Goal: Task Accomplishment & Management: Use online tool/utility

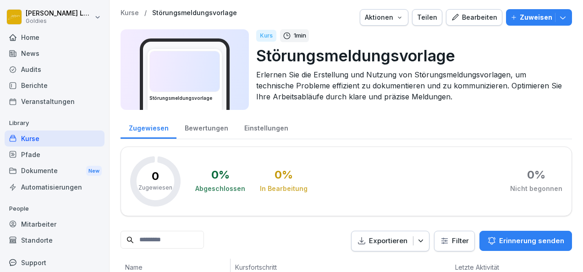
scroll to position [26, 0]
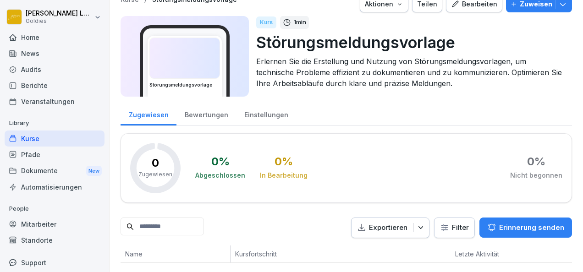
click at [48, 157] on div "Pfade" at bounding box center [55, 155] width 100 height 16
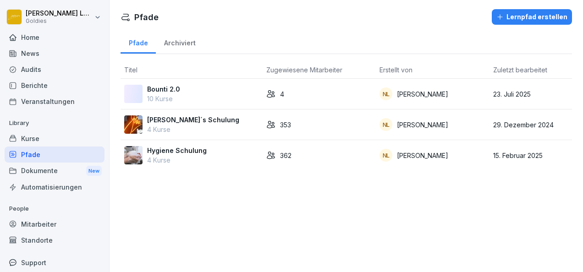
click at [178, 151] on p "Hygiene Schulung" at bounding box center [177, 151] width 60 height 10
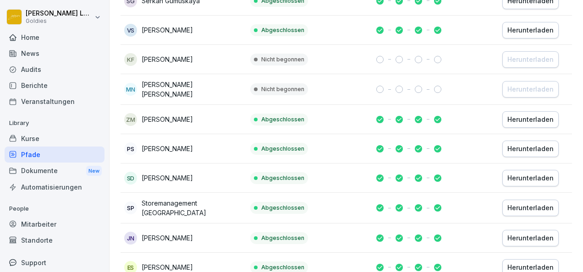
scroll to position [254, 0]
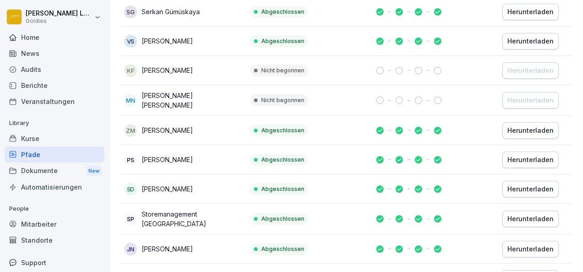
click at [52, 32] on div "Home" at bounding box center [55, 37] width 100 height 16
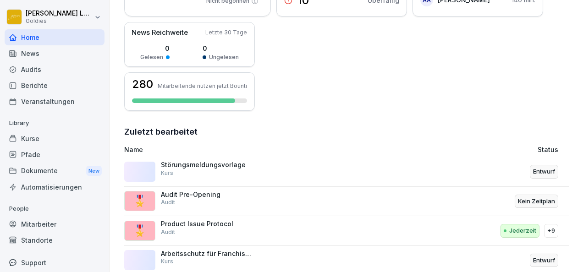
scroll to position [221, 0]
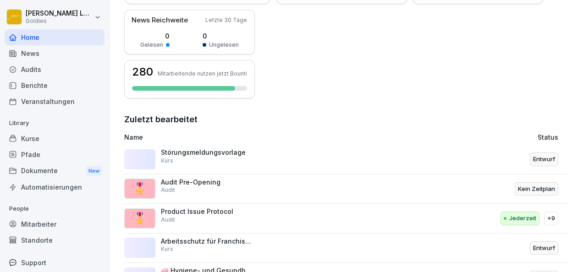
click at [321, 193] on div "🎖️ Audit Pre-Opening Audit" at bounding box center [265, 189] width 282 height 22
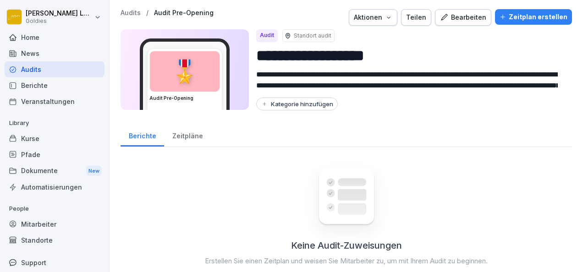
click at [467, 15] on div "Bearbeiten" at bounding box center [463, 17] width 46 height 10
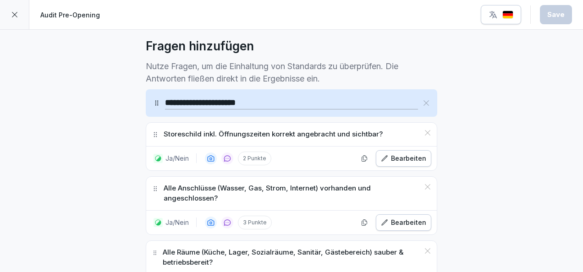
scroll to position [259, 0]
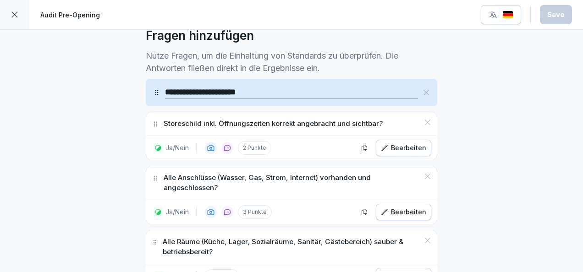
drag, startPoint x: 162, startPoint y: 88, endPoint x: 378, endPoint y: 122, distance: 218.6
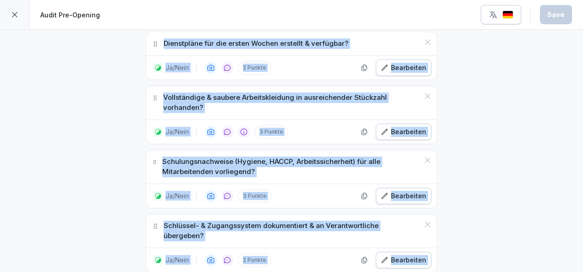
scroll to position [3459, 0]
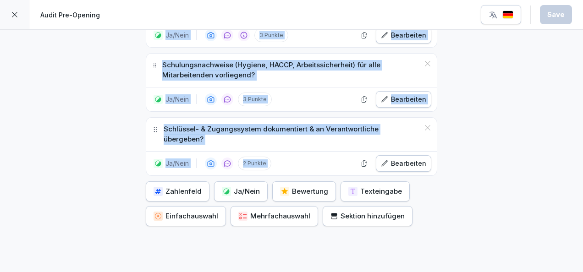
drag, startPoint x: 160, startPoint y: 74, endPoint x: 466, endPoint y: 111, distance: 308.4
copy div "Loremipsumd sita. Consecteturadi elitsed doeiusmodt inc utlabore? Et/Dolo 7 Mag…"
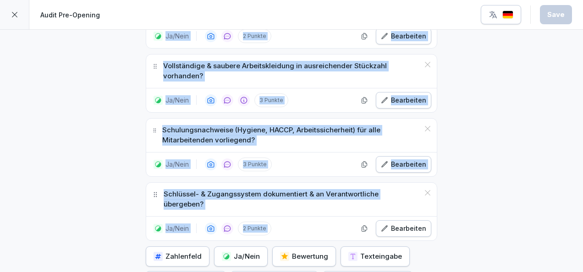
scroll to position [3391, 0]
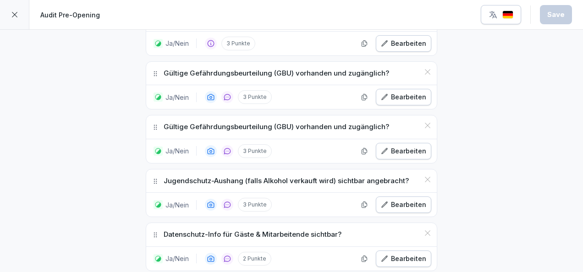
scroll to position [841, 0]
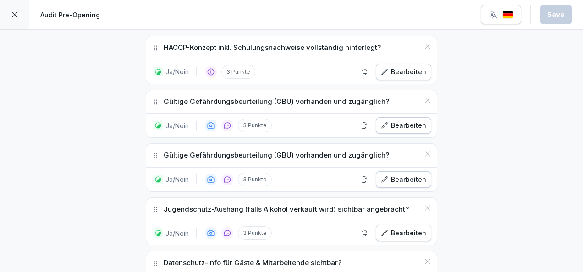
click at [425, 97] on icon at bounding box center [427, 100] width 7 height 7
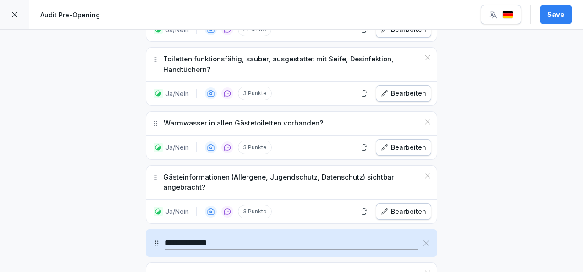
scroll to position [3406, 0]
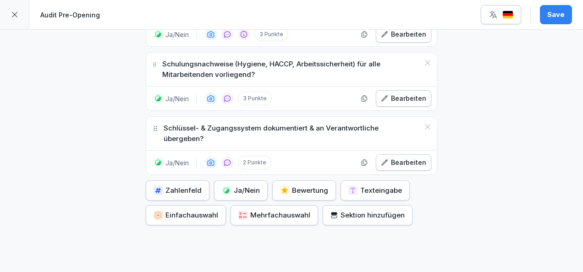
click at [229, 186] on div "Ja/Nein" at bounding box center [241, 191] width 38 height 10
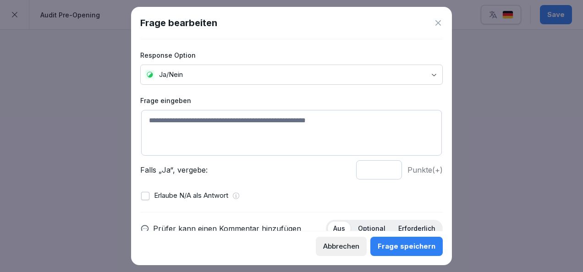
click at [193, 116] on textarea at bounding box center [291, 133] width 301 height 46
paste textarea "**********"
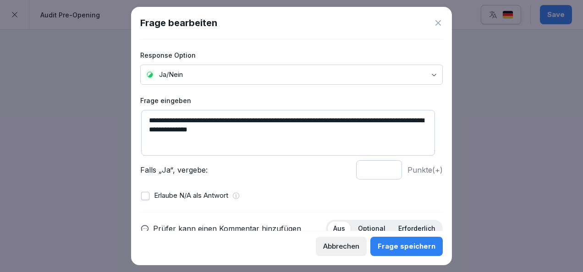
type textarea "**********"
click at [380, 167] on input "*" at bounding box center [379, 169] width 46 height 19
type input "*"
click at [380, 167] on input "*" at bounding box center [379, 169] width 46 height 19
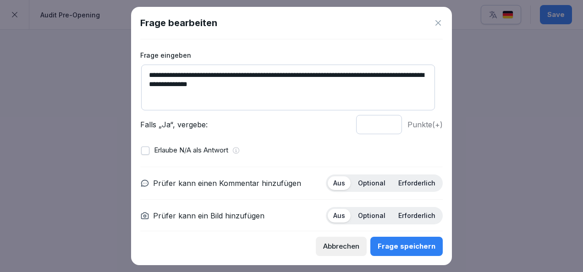
scroll to position [46, 0]
click at [419, 179] on p "Erforderlich" at bounding box center [416, 183] width 37 height 8
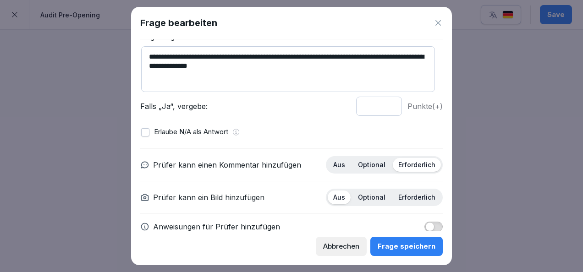
scroll to position [64, 0]
click at [365, 169] on div "Optional" at bounding box center [372, 165] width 39 height 14
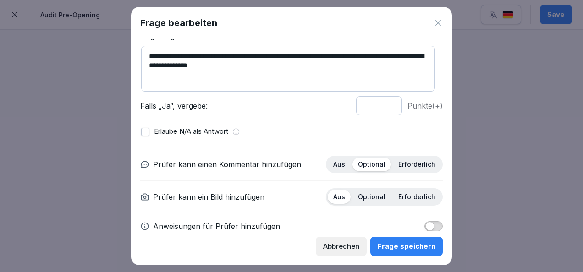
scroll to position [82, 0]
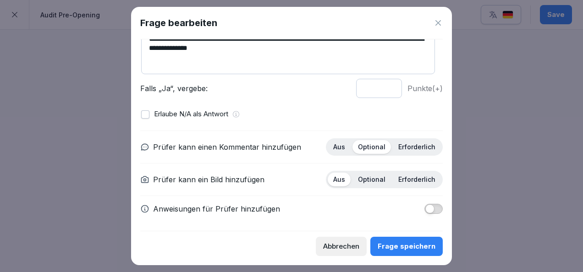
click at [405, 176] on p "Erforderlich" at bounding box center [416, 180] width 37 height 8
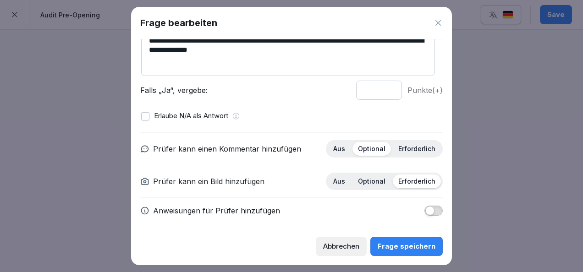
click at [427, 209] on button "button" at bounding box center [433, 211] width 18 height 10
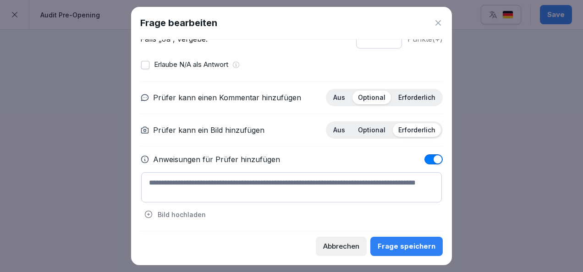
click at [277, 185] on textarea at bounding box center [291, 187] width 301 height 30
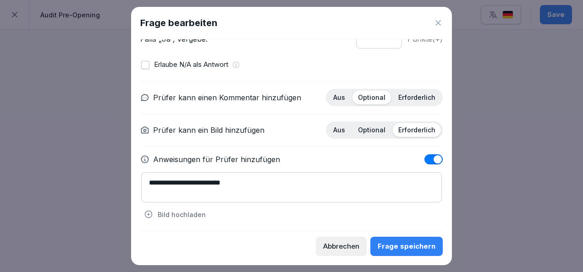
type textarea "**********"
click at [394, 244] on div "Frage speichern" at bounding box center [407, 247] width 58 height 10
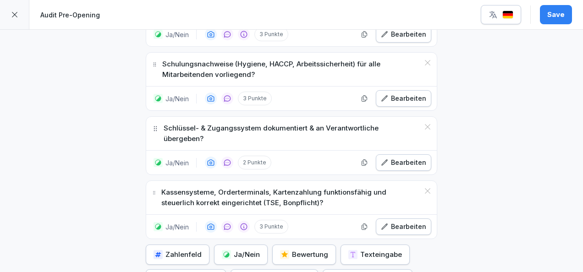
click at [227, 250] on div "Ja/Nein" at bounding box center [241, 255] width 38 height 10
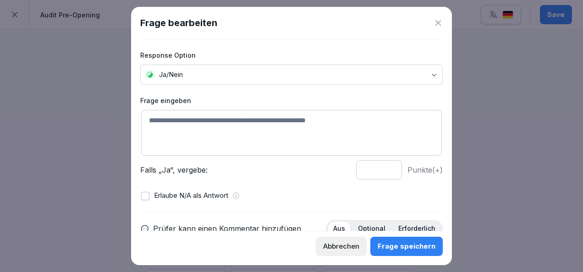
click at [209, 132] on textarea at bounding box center [291, 133] width 301 height 46
paste textarea "**********"
type textarea "**********"
type input "*"
click at [381, 167] on input "*" at bounding box center [379, 169] width 46 height 19
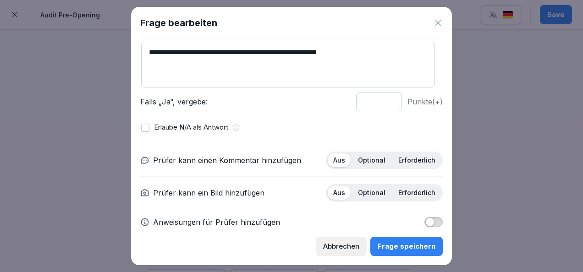
scroll to position [72, 0]
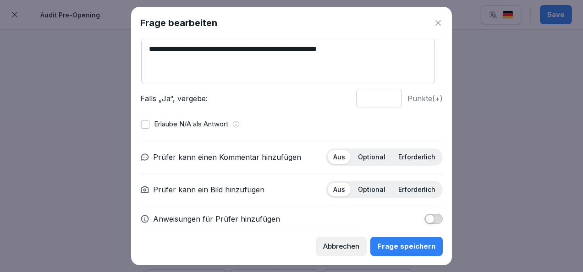
click at [374, 157] on p "Optional" at bounding box center [372, 157] width 28 height 8
click at [409, 188] on p "Erforderlich" at bounding box center [416, 190] width 37 height 8
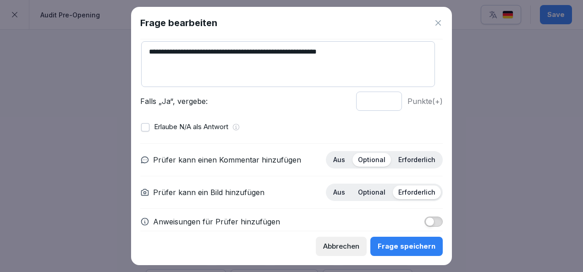
scroll to position [82, 0]
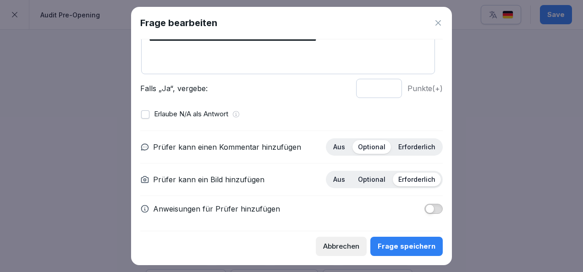
click at [397, 248] on div "Frage speichern" at bounding box center [407, 247] width 58 height 10
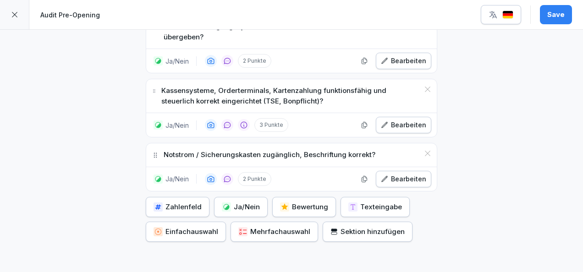
scroll to position [3523, 0]
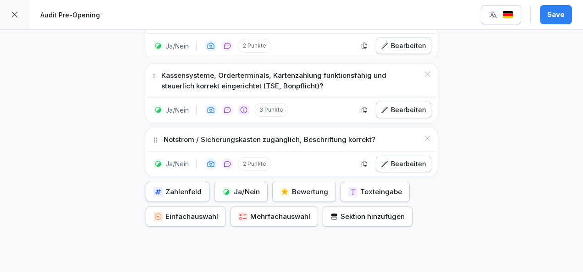
click at [229, 182] on button "Ja/Nein" at bounding box center [241, 192] width 54 height 20
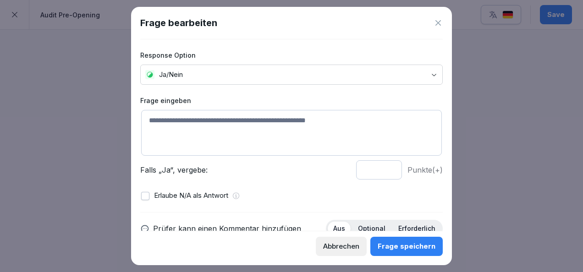
click at [210, 119] on textarea at bounding box center [291, 133] width 301 height 46
paste textarea "**********"
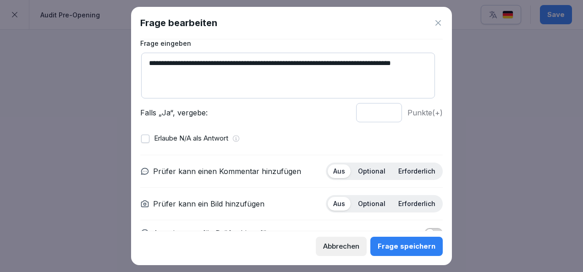
scroll to position [59, 0]
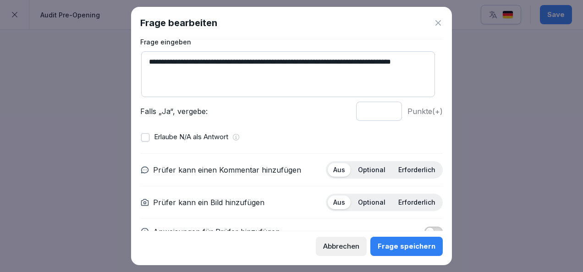
type textarea "**********"
type input "*"
click at [382, 109] on input "*" at bounding box center [379, 111] width 46 height 19
click at [368, 169] on p "Optional" at bounding box center [372, 170] width 28 height 8
click at [413, 206] on div "Erforderlich" at bounding box center [417, 203] width 48 height 14
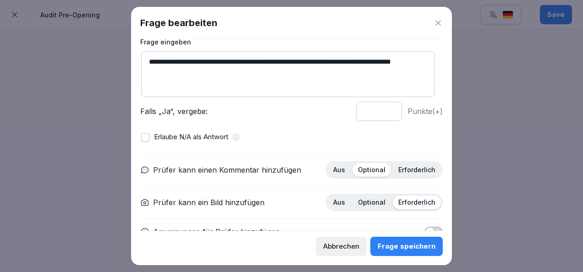
drag, startPoint x: 335, startPoint y: 58, endPoint x: 254, endPoint y: 61, distance: 80.7
click at [254, 61] on textarea "**********" at bounding box center [288, 74] width 294 height 46
click at [349, 62] on textarea "**********" at bounding box center [288, 74] width 294 height 46
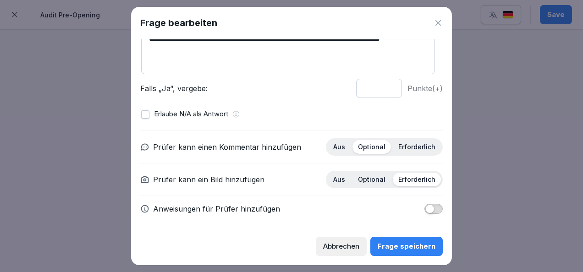
type textarea "**********"
click at [413, 244] on div "Frage speichern" at bounding box center [407, 247] width 58 height 10
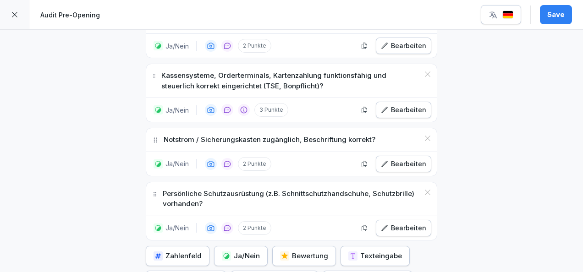
click at [237, 251] on div "Ja/Nein" at bounding box center [241, 256] width 38 height 10
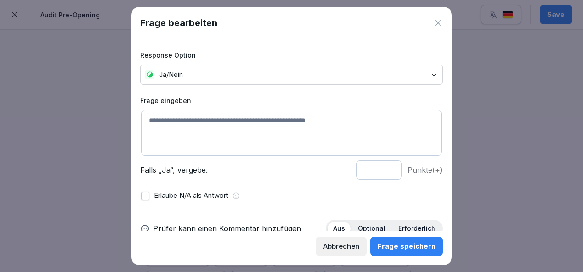
click at [225, 121] on textarea at bounding box center [291, 133] width 301 height 46
paste textarea "**********"
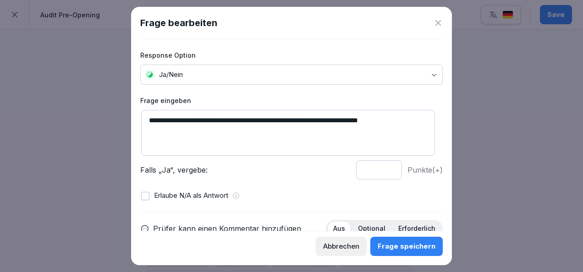
type textarea "**********"
click at [381, 167] on input "*" at bounding box center [379, 169] width 46 height 19
type input "*"
click at [381, 167] on input "*" at bounding box center [379, 169] width 46 height 19
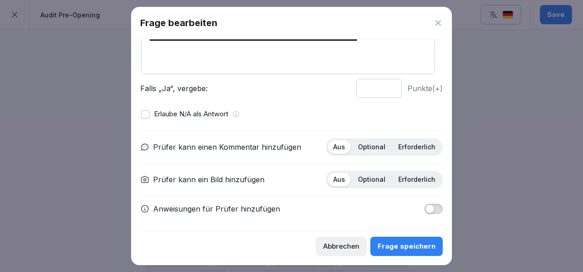
click at [370, 145] on p "Optional" at bounding box center [372, 147] width 28 height 8
click at [408, 182] on div "Erforderlich" at bounding box center [417, 180] width 48 height 14
click at [396, 243] on div "Frage speichern" at bounding box center [407, 247] width 58 height 10
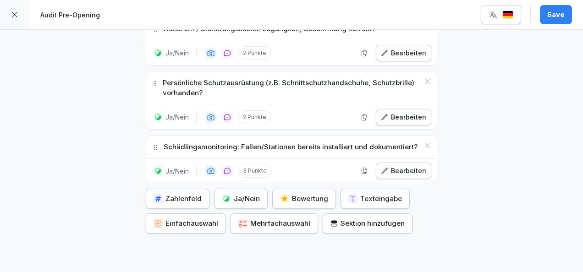
scroll to position [3639, 0]
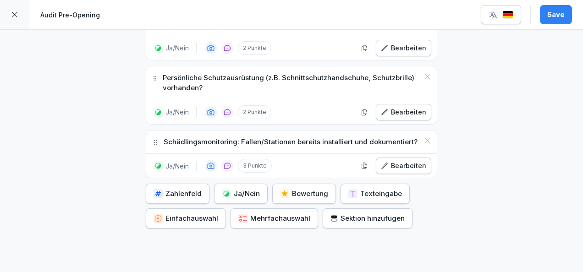
click at [231, 184] on button "Ja/Nein" at bounding box center [241, 194] width 54 height 20
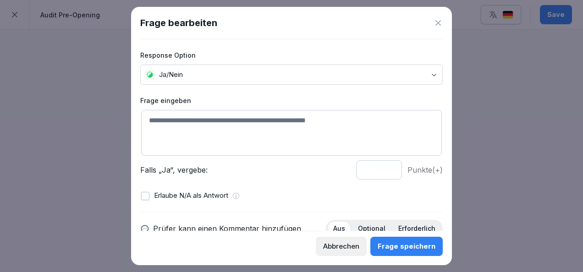
click at [200, 126] on textarea at bounding box center [291, 133] width 301 height 46
paste textarea "**********"
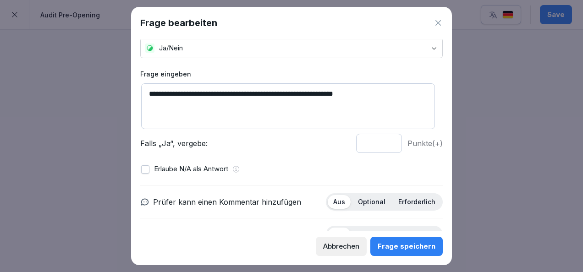
scroll to position [28, 0]
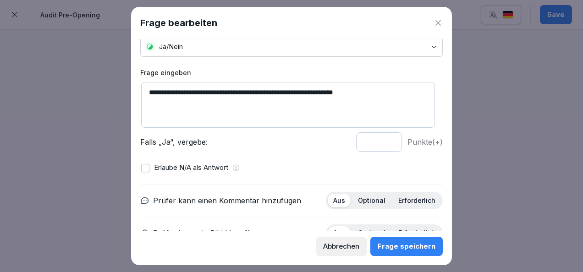
type textarea "**********"
click at [382, 139] on input "*" at bounding box center [379, 141] width 46 height 19
type input "*"
click at [382, 139] on input "*" at bounding box center [379, 141] width 46 height 19
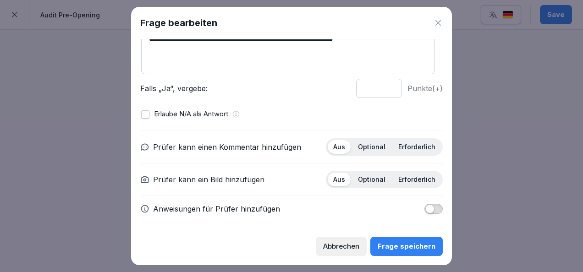
click at [234, 206] on p "Anweisungen für Prüfer hinzufügen" at bounding box center [216, 209] width 127 height 11
click at [374, 148] on p "Optional" at bounding box center [372, 147] width 28 height 8
click at [407, 173] on div "Erforderlich" at bounding box center [417, 180] width 48 height 14
click at [426, 205] on span "button" at bounding box center [429, 208] width 9 height 9
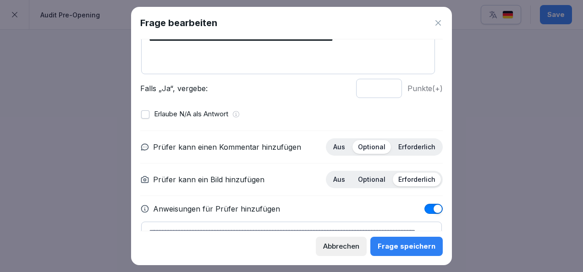
scroll to position [131, 0]
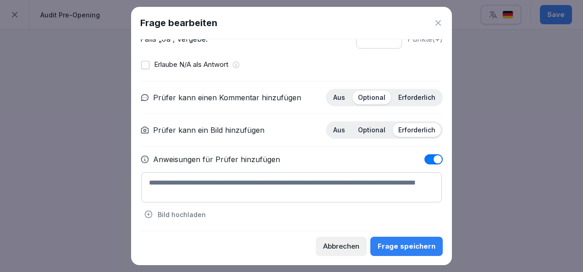
click at [264, 178] on textarea at bounding box center [291, 187] width 301 height 30
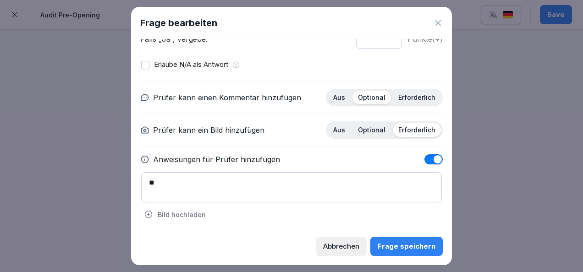
type textarea "*"
type textarea "**********"
click at [413, 244] on div "Frage speichern" at bounding box center [407, 247] width 58 height 10
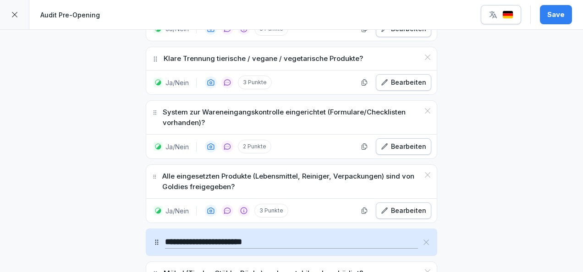
scroll to position [2766, 0]
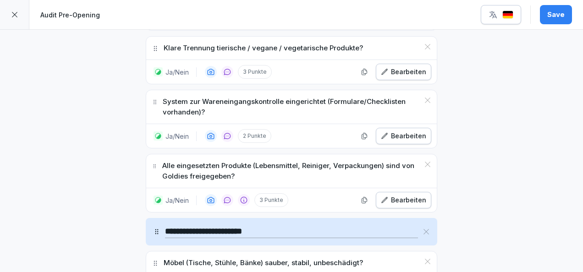
click at [393, 131] on div "Bearbeiten" at bounding box center [403, 136] width 45 height 10
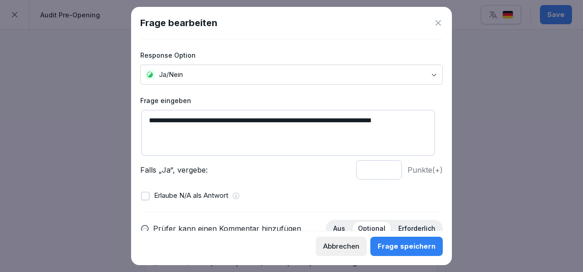
drag, startPoint x: 185, startPoint y: 122, endPoint x: 139, endPoint y: 118, distance: 45.5
click at [139, 118] on div "**********" at bounding box center [291, 136] width 321 height 259
click at [152, 119] on textarea "**********" at bounding box center [288, 133] width 294 height 46
drag, startPoint x: 392, startPoint y: 121, endPoint x: 230, endPoint y: 117, distance: 162.3
click at [230, 117] on textarea "**********" at bounding box center [288, 133] width 294 height 46
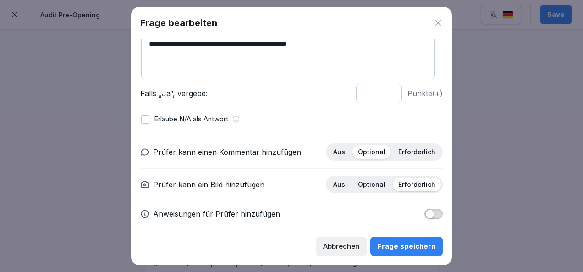
scroll to position [77, 0]
type textarea "**********"
click at [402, 245] on div "Frage speichern" at bounding box center [407, 247] width 58 height 10
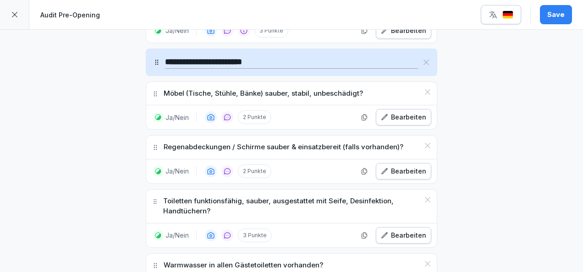
scroll to position [2935, 0]
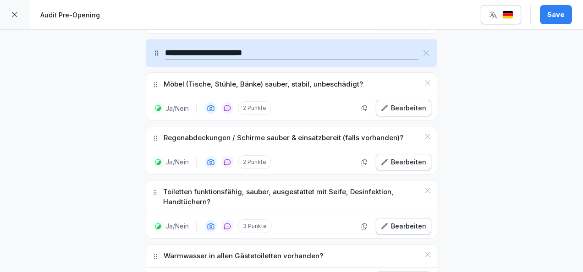
click at [317, 127] on div "Regenabdeckungen / Schirme sauber & einsatzbereit (falls vorhanden)?" at bounding box center [291, 138] width 291 height 23
click at [401, 157] on div "Bearbeiten" at bounding box center [403, 162] width 45 height 10
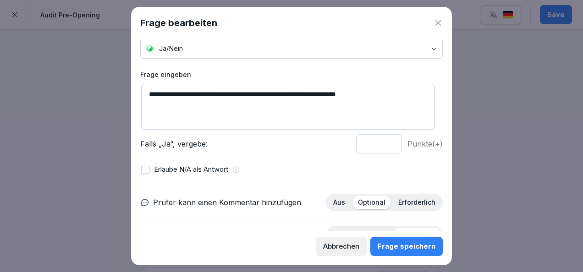
scroll to position [27, 0]
click at [147, 171] on button "button" at bounding box center [145, 169] width 8 height 8
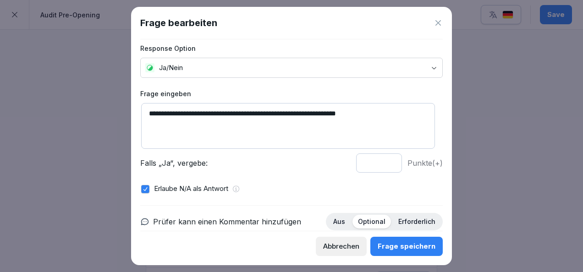
scroll to position [36, 0]
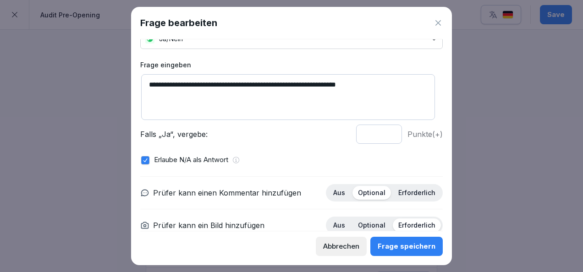
click at [418, 250] on div "Frage speichern" at bounding box center [407, 247] width 58 height 10
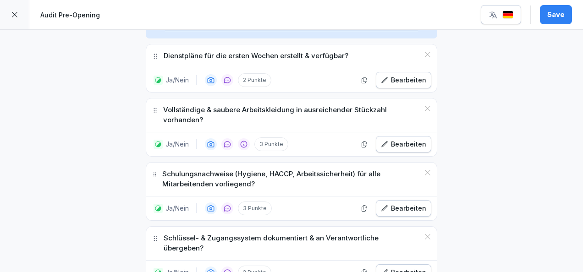
scroll to position [3287, 0]
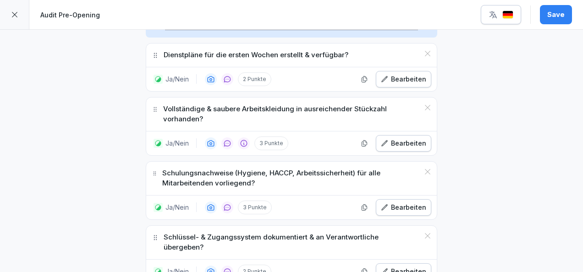
click at [396, 199] on button "Bearbeiten" at bounding box center [403, 207] width 55 height 17
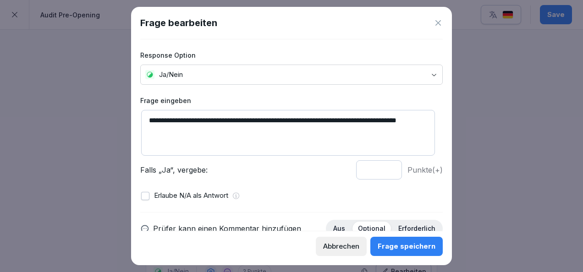
scroll to position [82, 0]
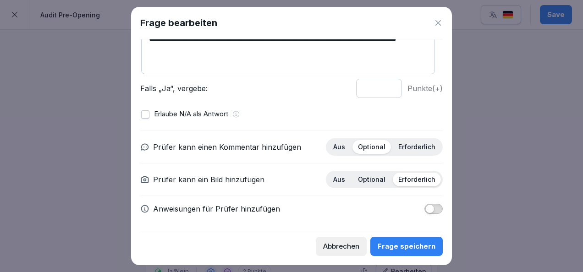
click at [427, 209] on button "button" at bounding box center [433, 209] width 18 height 10
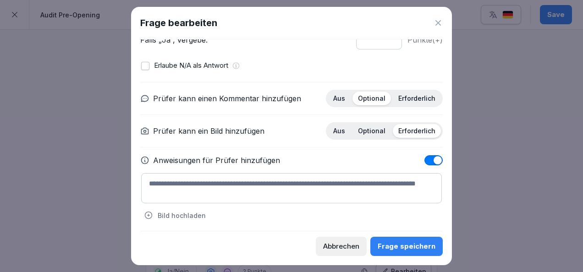
scroll to position [131, 0]
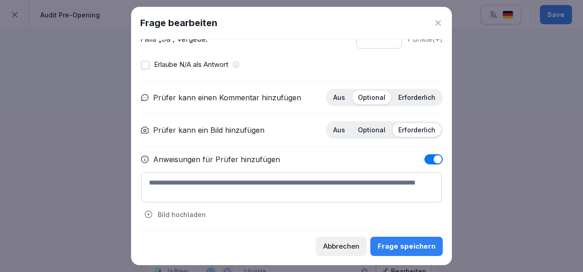
click at [248, 179] on textarea at bounding box center [291, 187] width 301 height 30
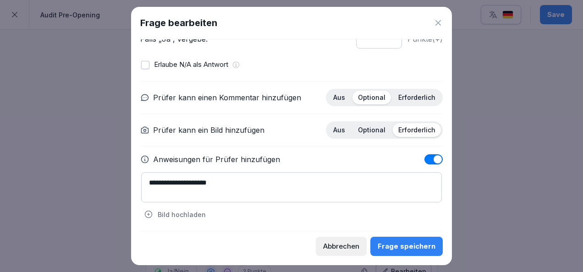
type textarea "**********"
click at [411, 249] on div "Frage speichern" at bounding box center [407, 247] width 58 height 10
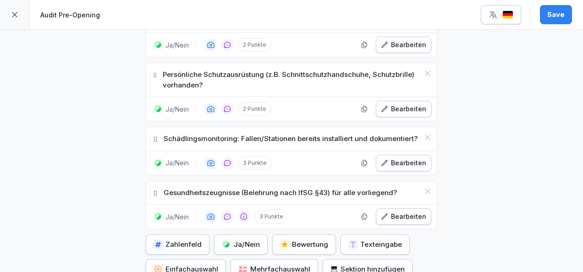
scroll to position [3682, 0]
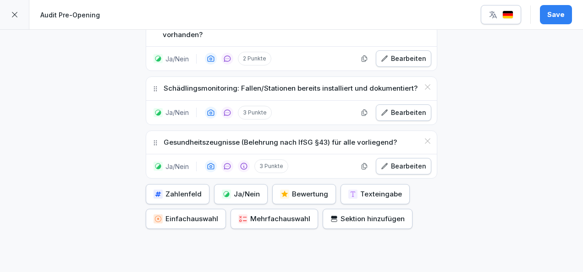
click at [238, 189] on div "Ja/Nein" at bounding box center [241, 194] width 38 height 10
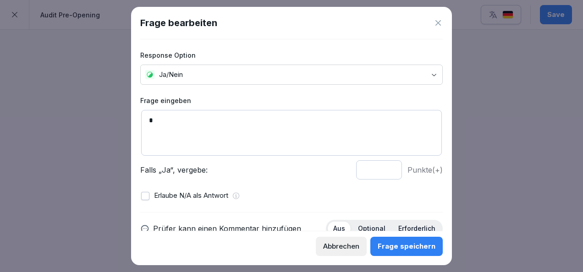
click at [208, 130] on textarea "*" at bounding box center [291, 133] width 301 height 46
type textarea "*"
click at [355, 244] on div "Abbrechen" at bounding box center [341, 247] width 36 height 10
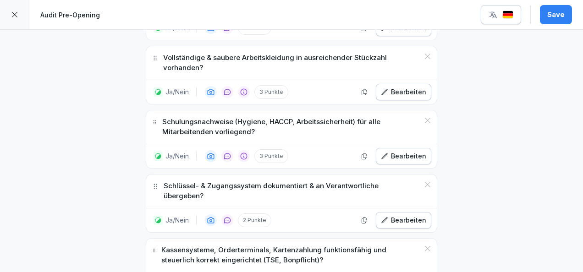
scroll to position [3332, 0]
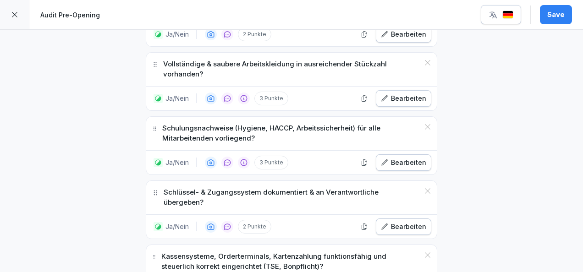
drag, startPoint x: 270, startPoint y: 171, endPoint x: 116, endPoint y: 161, distance: 153.4
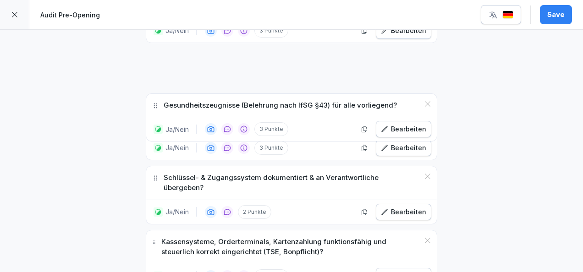
scroll to position [3374, 0]
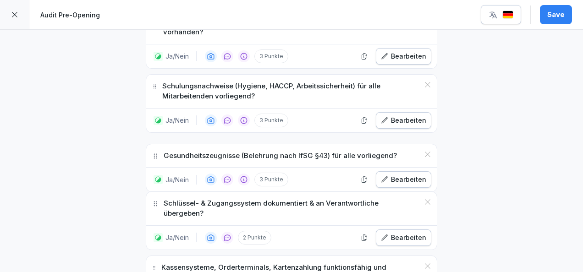
drag, startPoint x: 154, startPoint y: 88, endPoint x: 144, endPoint y: 103, distance: 17.5
click at [146, 144] on div "Gesundheitszeugnisse (Belehrung nach IfSG §43) für alle vorliegend?" at bounding box center [291, 155] width 291 height 23
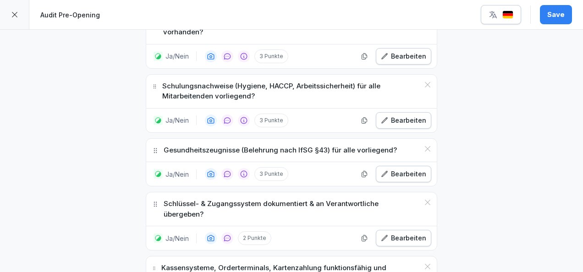
click at [381, 117] on icon "button" at bounding box center [384, 120] width 7 height 7
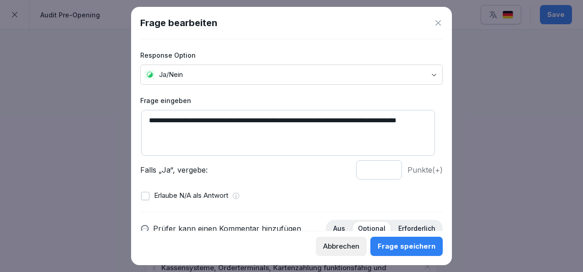
scroll to position [122, 0]
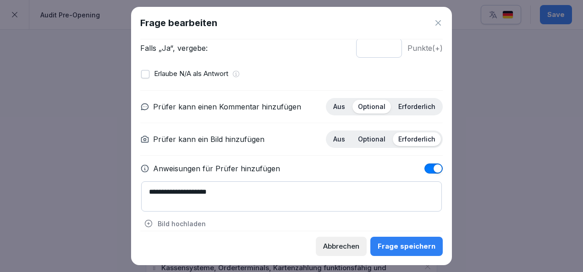
click at [419, 252] on button "Frage speichern" at bounding box center [406, 246] width 72 height 19
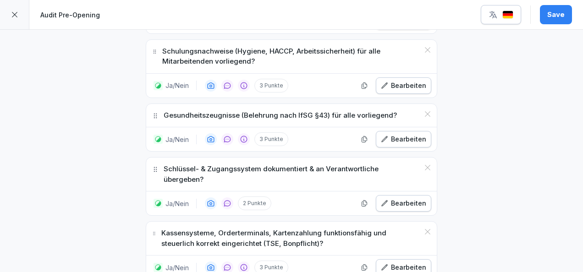
scroll to position [3431, 0]
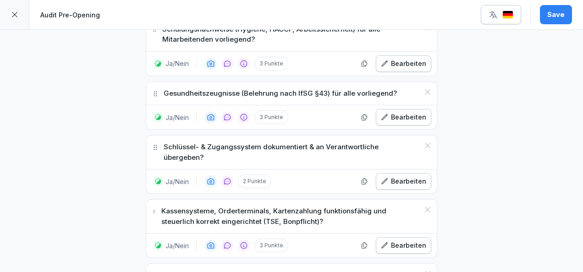
click at [425, 142] on icon at bounding box center [427, 145] width 7 height 7
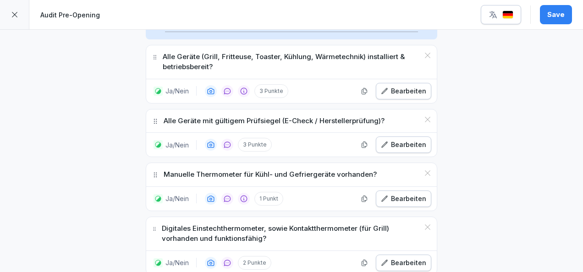
scroll to position [1727, 0]
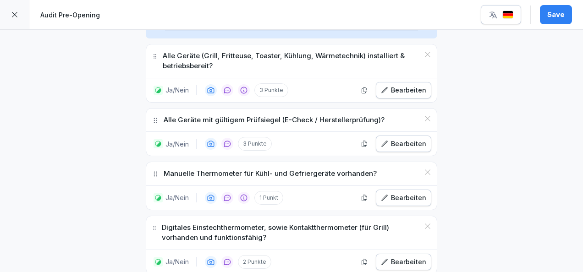
click at [410, 193] on div "Bearbeiten" at bounding box center [403, 198] width 45 height 10
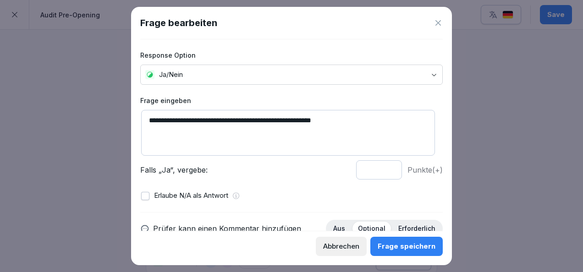
scroll to position [131, 0]
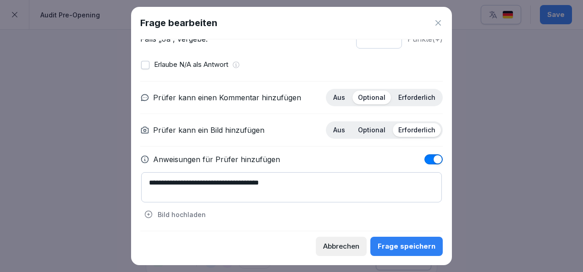
click at [399, 242] on div "Frage speichern" at bounding box center [407, 247] width 58 height 10
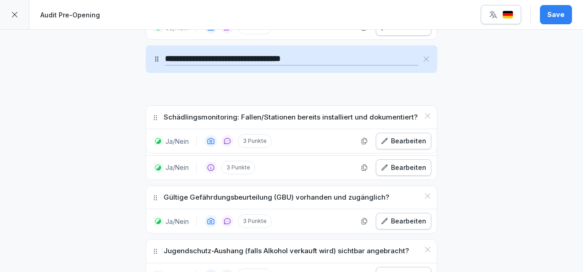
scroll to position [794, 0]
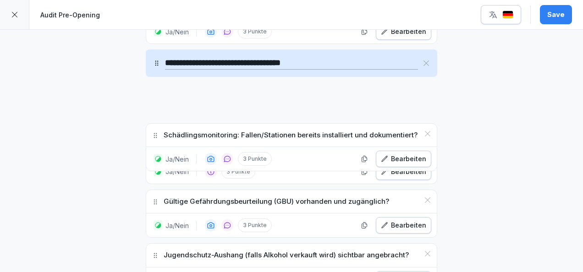
drag, startPoint x: 153, startPoint y: 116, endPoint x: 171, endPoint y: 95, distance: 27.6
click at [171, 124] on div "Schädlingsmonitoring: Fallen/Stationen bereits installiert und dokumentiert?" at bounding box center [291, 135] width 291 height 23
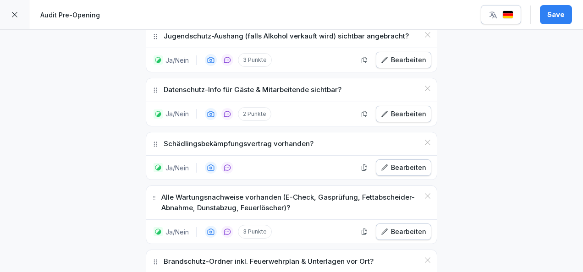
scroll to position [1014, 0]
click at [424, 139] on icon at bounding box center [427, 142] width 7 height 7
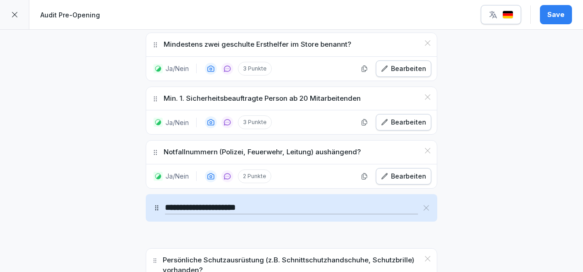
scroll to position [1551, 0]
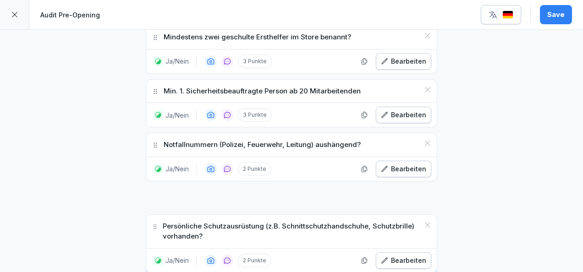
drag, startPoint x: 149, startPoint y: 179, endPoint x: 166, endPoint y: 185, distance: 17.7
click at [166, 215] on div "Persönliche Schutzausrüstung (z.B. Schnittschutzhandschuhe, Schutzbrille) vorha…" at bounding box center [291, 231] width 291 height 33
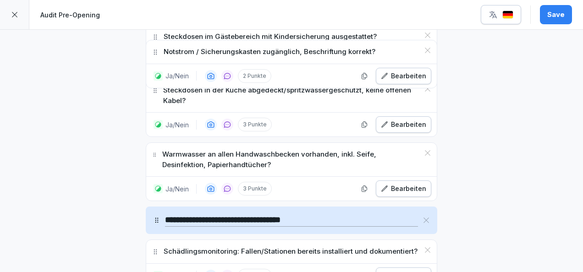
scroll to position [654, 0]
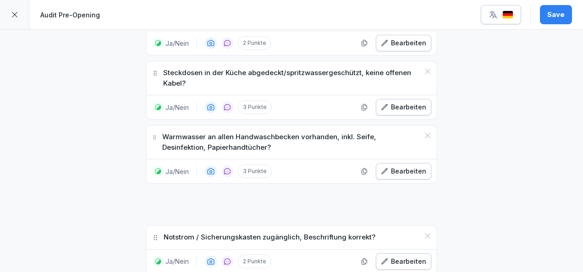
drag, startPoint x: 150, startPoint y: 144, endPoint x: 167, endPoint y: 196, distance: 54.4
click at [167, 226] on div "Notstrom / Sicherungskasten zugänglich, Beschriftung korrekt?" at bounding box center [291, 237] width 291 height 23
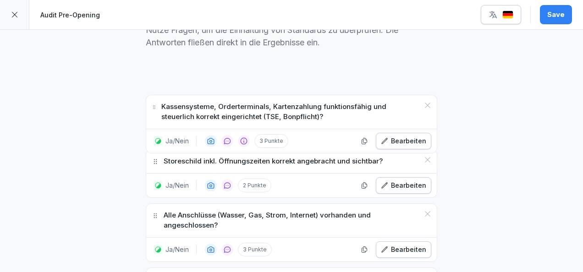
scroll to position [0, 0]
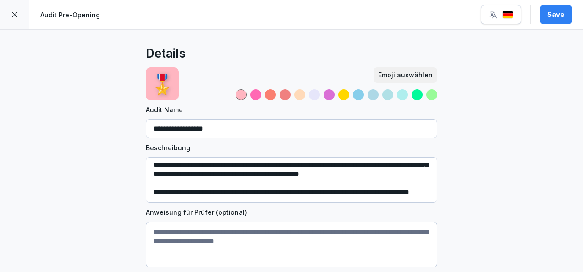
drag, startPoint x: 150, startPoint y: 182, endPoint x: 248, endPoint y: 209, distance: 101.6
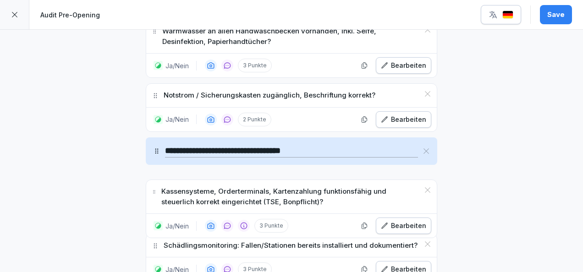
scroll to position [780, 0]
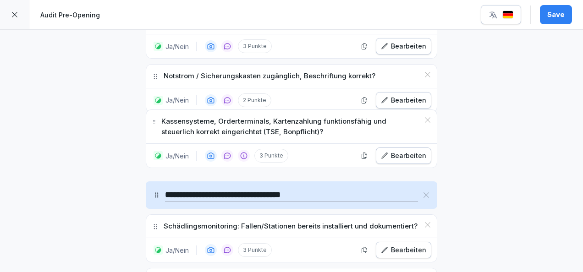
drag, startPoint x: 150, startPoint y: 126, endPoint x: 171, endPoint y: 122, distance: 20.6
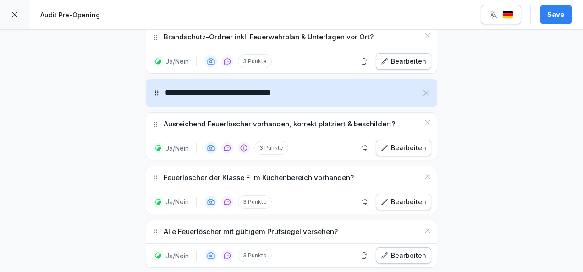
scroll to position [1308, 0]
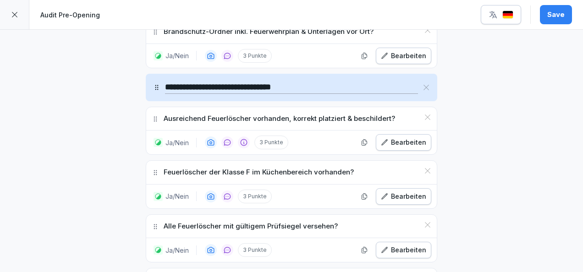
click at [545, 16] on button "Save" at bounding box center [556, 14] width 32 height 19
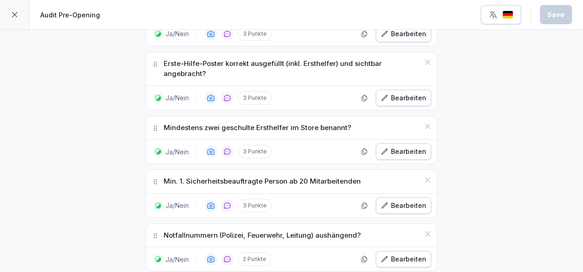
scroll to position [1586, 0]
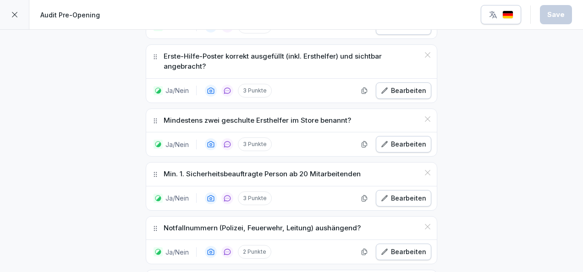
click at [395, 193] on div "Bearbeiten" at bounding box center [403, 198] width 45 height 10
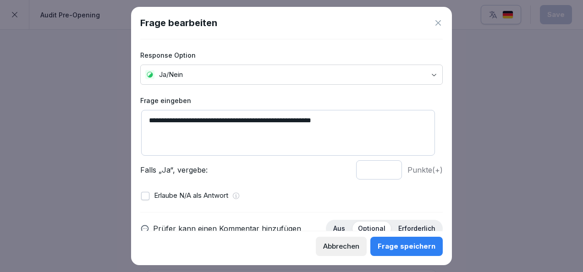
click at [342, 118] on textarea "**********" at bounding box center [288, 133] width 294 height 46
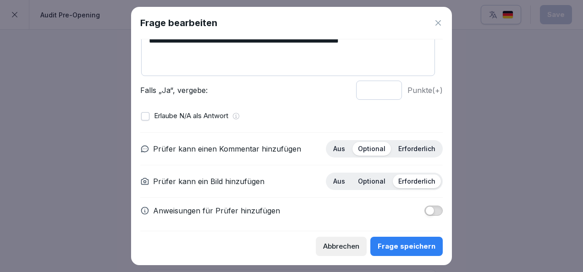
scroll to position [82, 0]
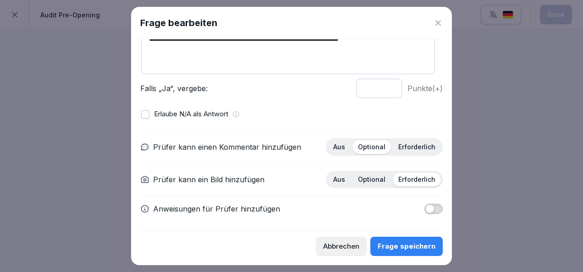
type textarea "**********"
click at [410, 246] on div "Frage speichern" at bounding box center [407, 247] width 58 height 10
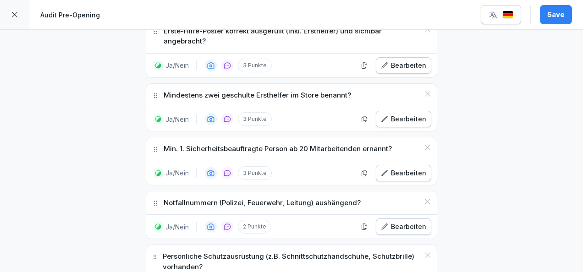
scroll to position [1632, 0]
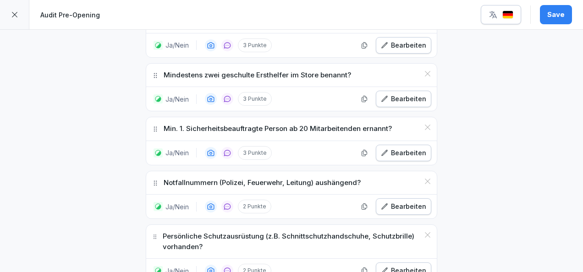
click at [395, 94] on div "Bearbeiten" at bounding box center [403, 99] width 45 height 10
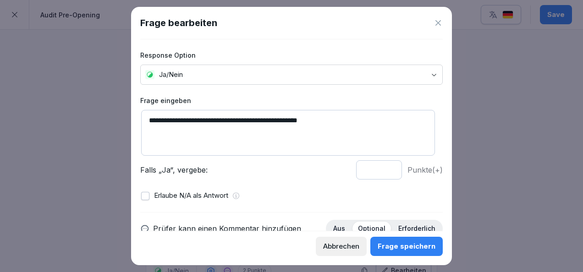
scroll to position [82, 0]
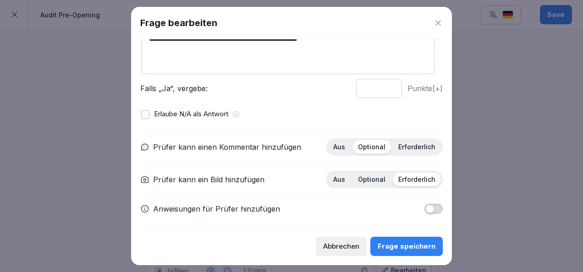
click at [430, 209] on button "button" at bounding box center [433, 209] width 18 height 10
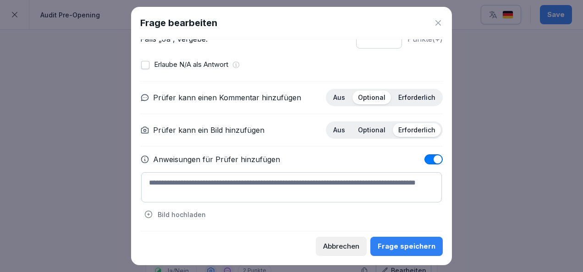
click at [256, 183] on textarea at bounding box center [291, 187] width 301 height 30
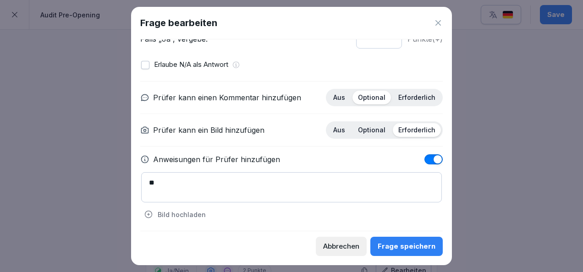
type textarea "*"
type textarea "**********"
click at [411, 249] on div "Frage speichern" at bounding box center [407, 247] width 58 height 10
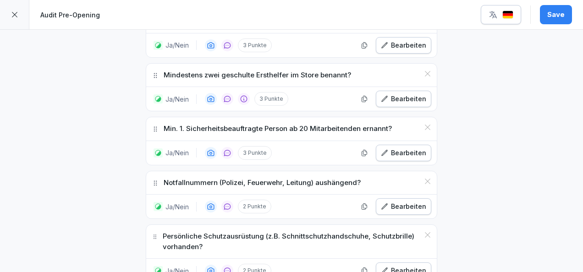
click at [411, 266] on div "Bearbeiten" at bounding box center [403, 271] width 45 height 10
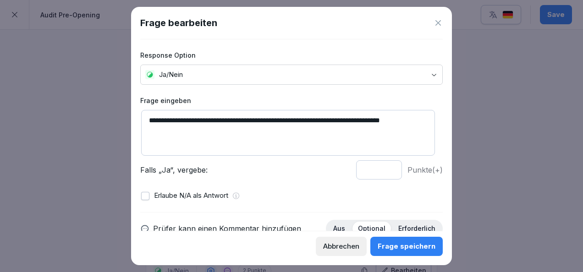
click at [435, 23] on icon at bounding box center [438, 22] width 9 height 9
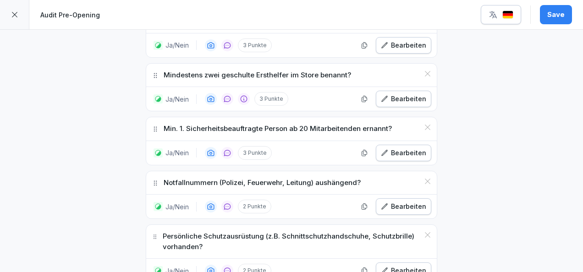
click at [553, 18] on div "Save" at bounding box center [555, 15] width 17 height 10
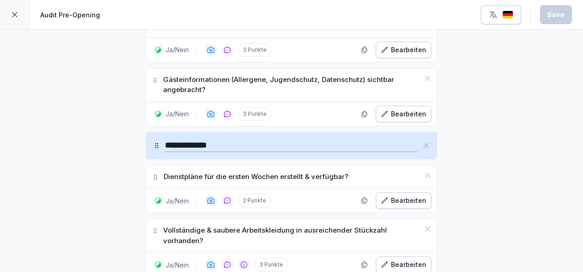
scroll to position [3576, 0]
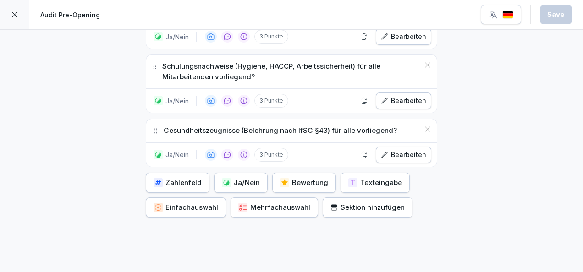
click at [344, 203] on div "Sektion hinzufügen" at bounding box center [368, 208] width 74 height 10
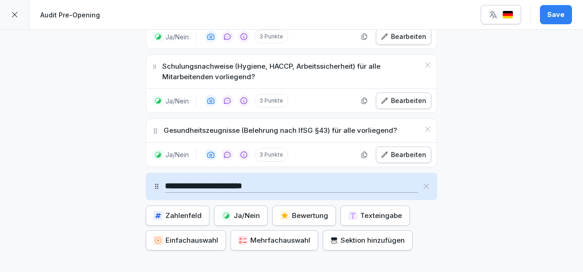
type input "**********"
click at [223, 212] on icon "button" at bounding box center [226, 215] width 7 height 7
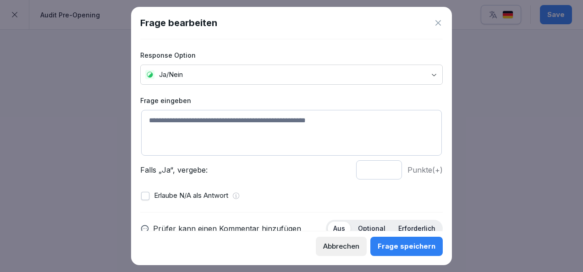
click at [181, 134] on textarea at bounding box center [291, 133] width 301 height 46
paste textarea "**********"
type textarea "**********"
type input "*"
click at [382, 169] on input "*" at bounding box center [379, 169] width 46 height 19
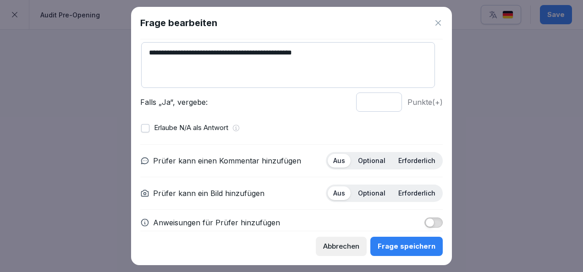
scroll to position [82, 0]
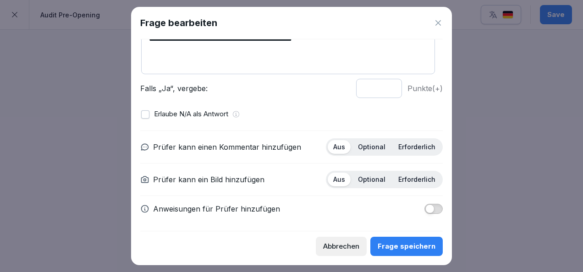
click at [425, 204] on span "button" at bounding box center [429, 208] width 9 height 9
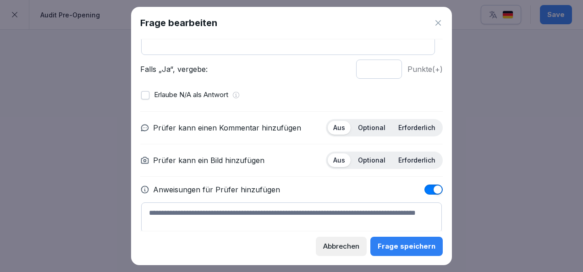
click at [307, 220] on textarea at bounding box center [291, 218] width 301 height 30
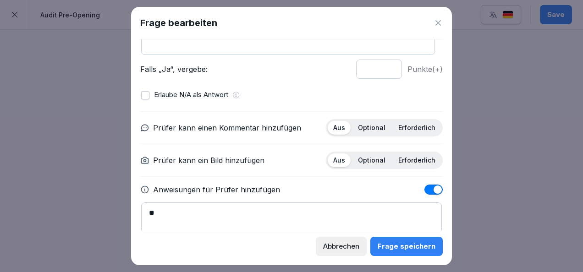
type textarea "*"
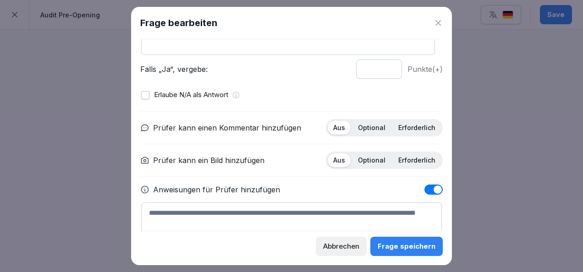
click at [424, 186] on button "button" at bounding box center [433, 190] width 18 height 10
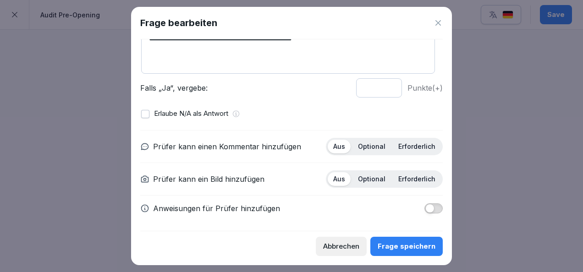
click at [374, 143] on p "Optional" at bounding box center [372, 147] width 28 height 8
click at [411, 176] on p "Erforderlich" at bounding box center [416, 179] width 37 height 8
click at [415, 249] on div "Frage speichern" at bounding box center [407, 247] width 58 height 10
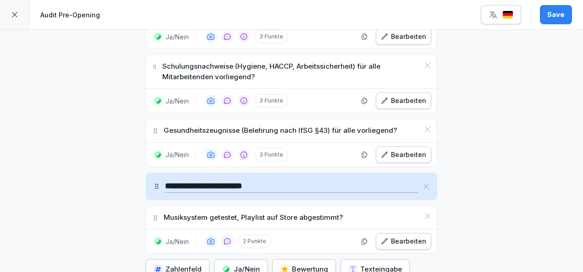
click at [425, 184] on icon at bounding box center [427, 187] width 6 height 6
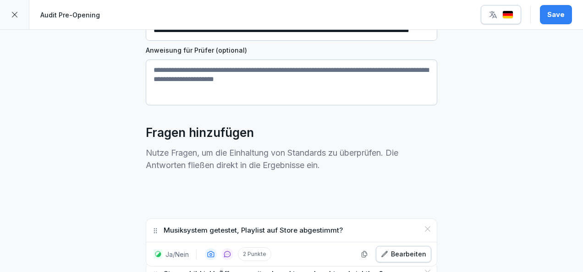
scroll to position [0, 0]
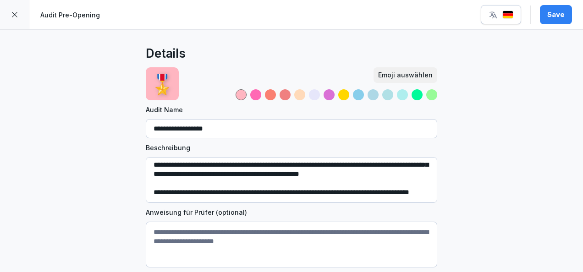
drag, startPoint x: 154, startPoint y: 145, endPoint x: 216, endPoint y: 189, distance: 75.6
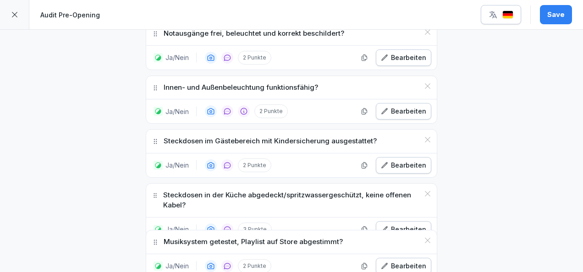
scroll to position [552, 0]
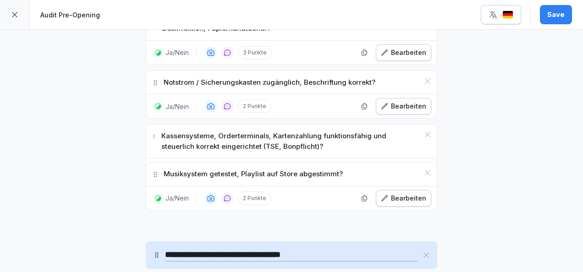
drag, startPoint x: 151, startPoint y: 118, endPoint x: 197, endPoint y: 175, distance: 73.4
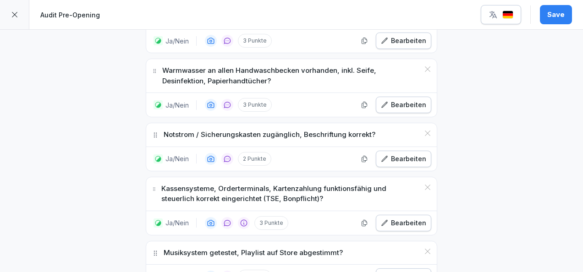
scroll to position [810, 0]
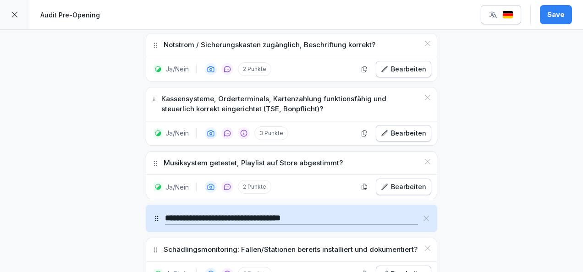
click at [175, 104] on p "Kassensysteme, Orderterminals, Kartenzahlung funktionsfähig und steuerlich korr…" at bounding box center [290, 104] width 258 height 21
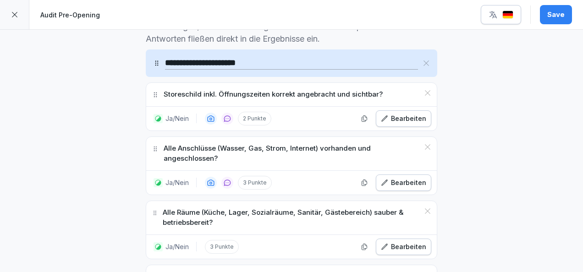
scroll to position [0, 0]
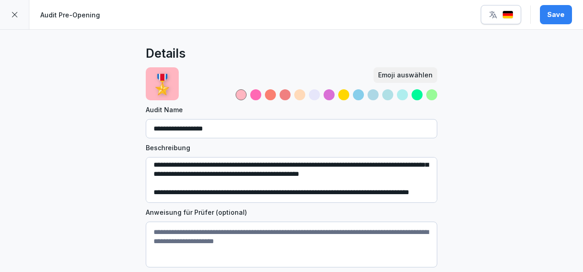
click at [15, 10] on div at bounding box center [14, 14] width 29 height 29
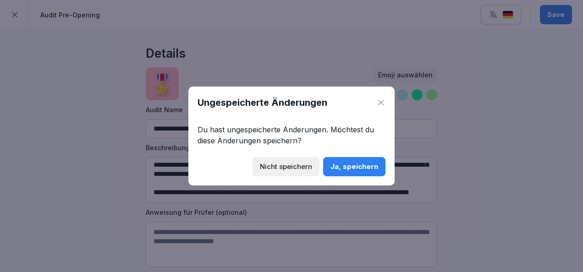
click at [376, 104] on icon at bounding box center [380, 102] width 9 height 9
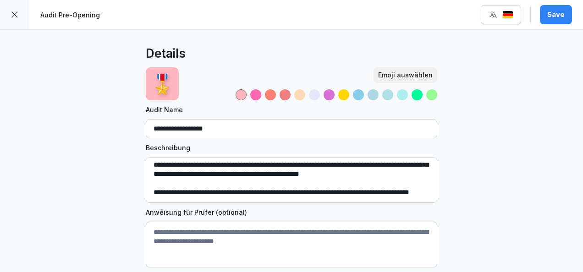
click at [554, 14] on div "Save" at bounding box center [555, 15] width 17 height 10
click at [16, 9] on div at bounding box center [14, 14] width 29 height 29
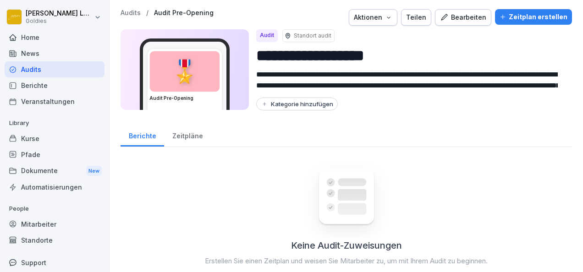
click at [34, 150] on div "Pfade" at bounding box center [55, 155] width 100 height 16
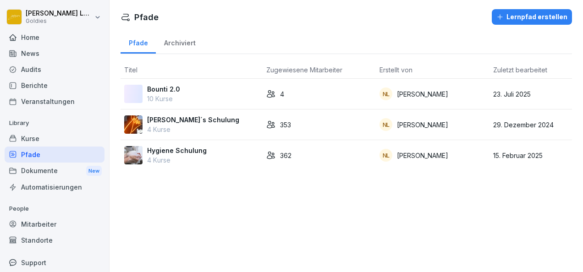
click at [169, 123] on p "[PERSON_NAME]´s Schulung" at bounding box center [193, 120] width 92 height 10
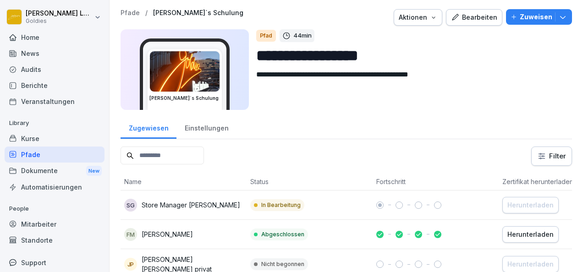
click at [466, 17] on div "Bearbeiten" at bounding box center [474, 17] width 46 height 10
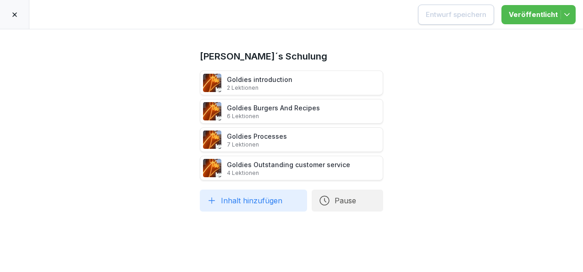
click at [14, 14] on icon at bounding box center [14, 14] width 5 height 5
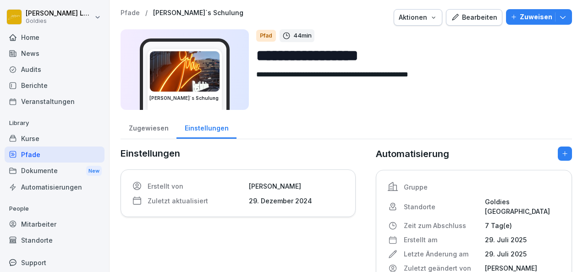
click at [37, 73] on div "Audits" at bounding box center [55, 69] width 100 height 16
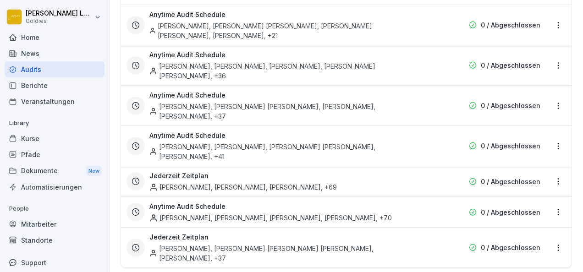
scroll to position [3139, 0]
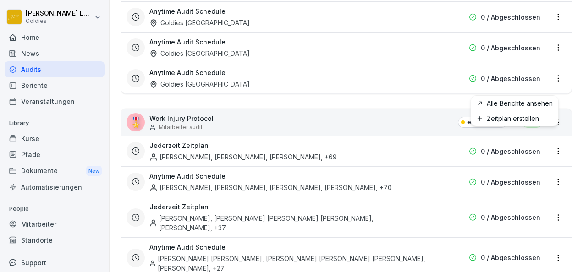
click at [549, 83] on html "Karolina Loska Goldies Home News Audits Berichte Veranstaltungen Library Kurse …" at bounding box center [291, 136] width 583 height 272
click at [192, 84] on html "Karolina Loska Goldies Home News Audits Berichte Veranstaltungen Library Kurse …" at bounding box center [291, 136] width 583 height 272
click at [173, 114] on p "Work Injury Protocol" at bounding box center [181, 119] width 64 height 10
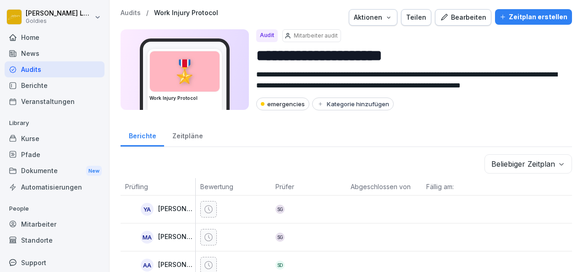
click at [469, 11] on button "Bearbeiten" at bounding box center [463, 17] width 56 height 17
